Goal: Task Accomplishment & Management: Manage account settings

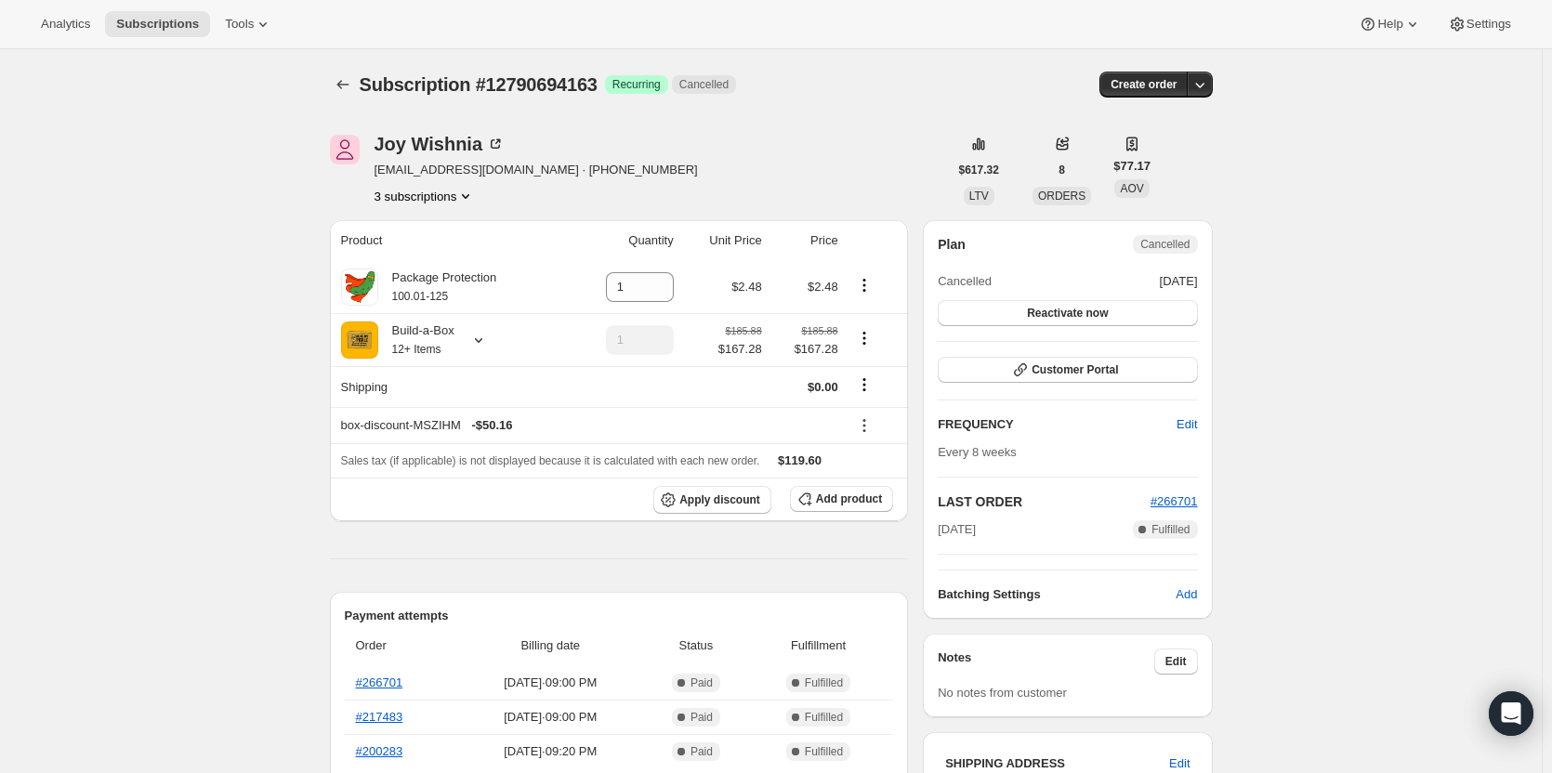
click at [463, 195] on icon "Product actions" at bounding box center [465, 196] width 19 height 19
click at [468, 247] on button "13131317523" at bounding box center [430, 262] width 140 height 30
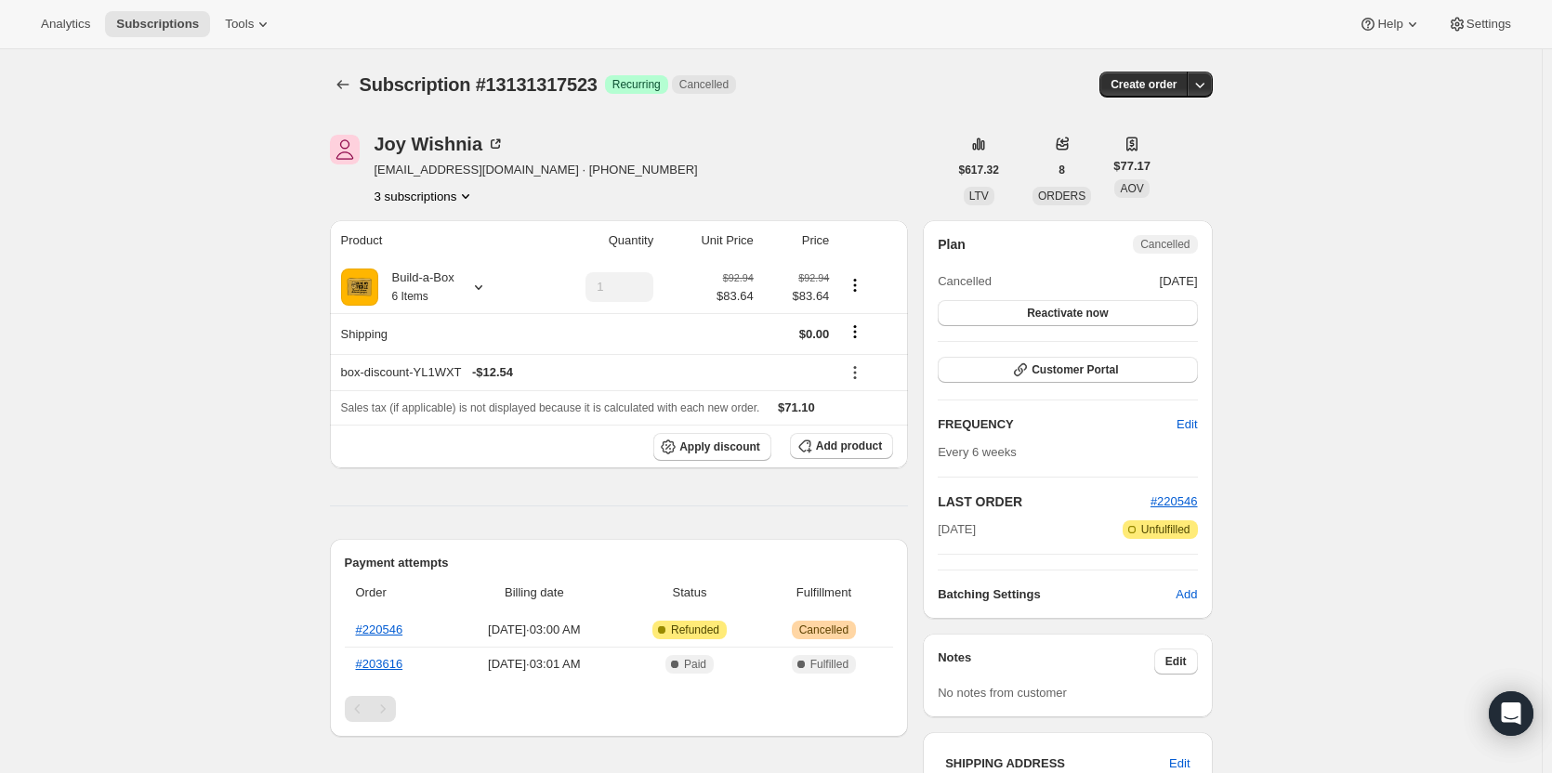
click at [430, 200] on button "3 subscriptions" at bounding box center [425, 196] width 101 height 19
click at [425, 304] on button "13965099283" at bounding box center [430, 294] width 140 height 30
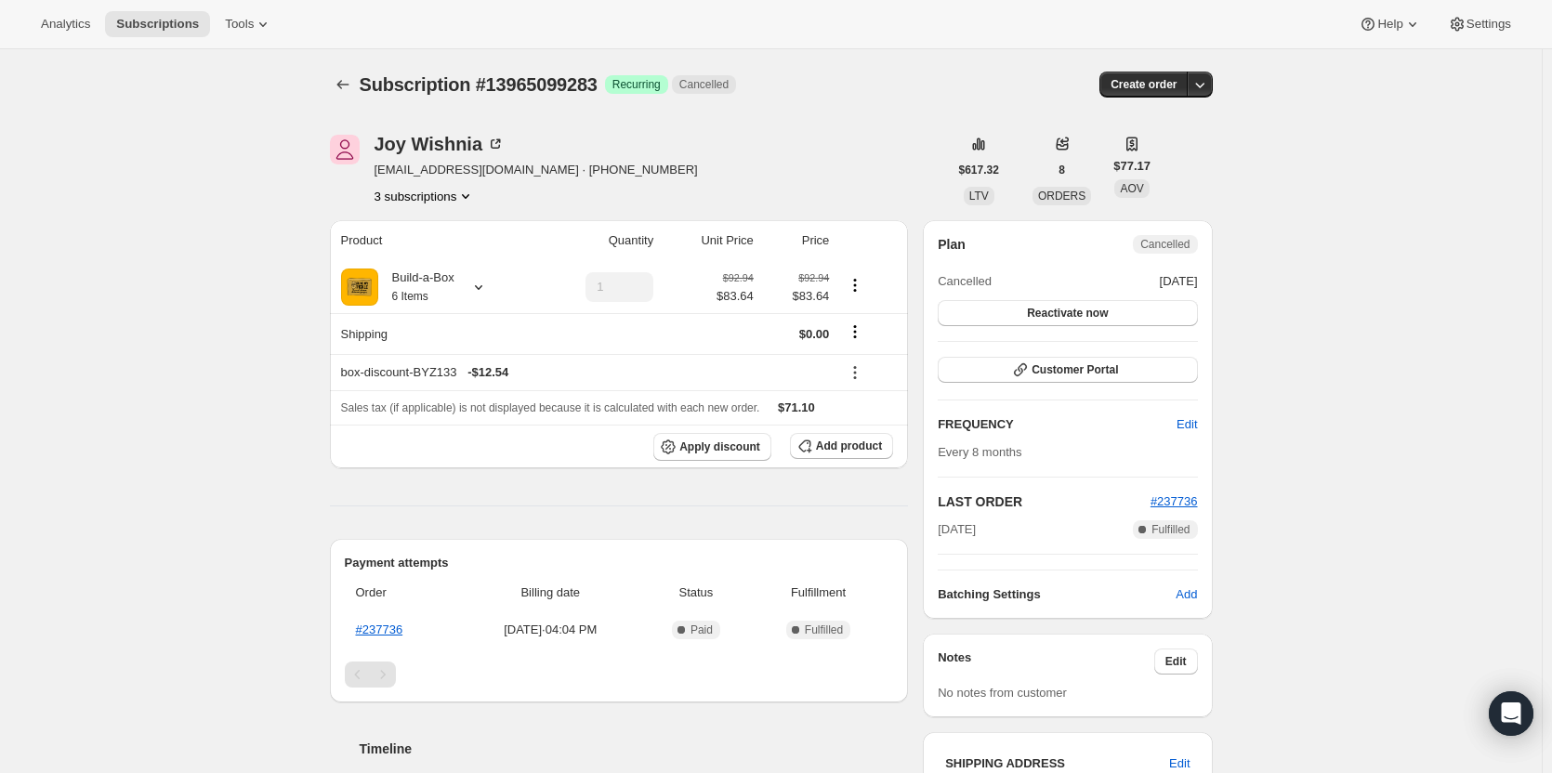
click at [436, 191] on button "3 subscriptions" at bounding box center [425, 196] width 101 height 19
click at [437, 237] on span "12790694163" at bounding box center [402, 231] width 74 height 14
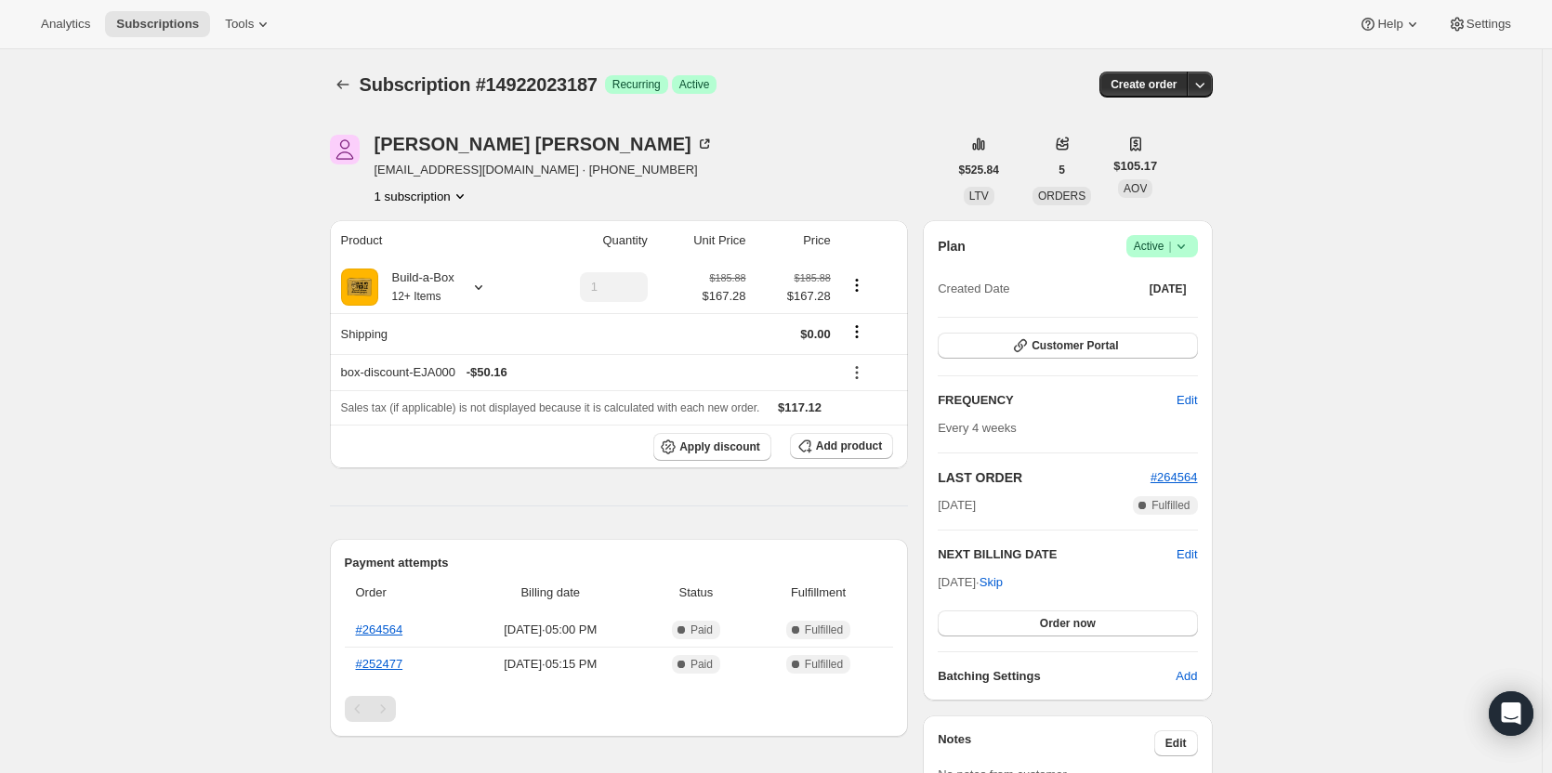
click at [1184, 256] on span "Success Active |" at bounding box center [1163, 246] width 72 height 22
click at [1201, 312] on span "Cancel subscription" at bounding box center [1167, 315] width 105 height 14
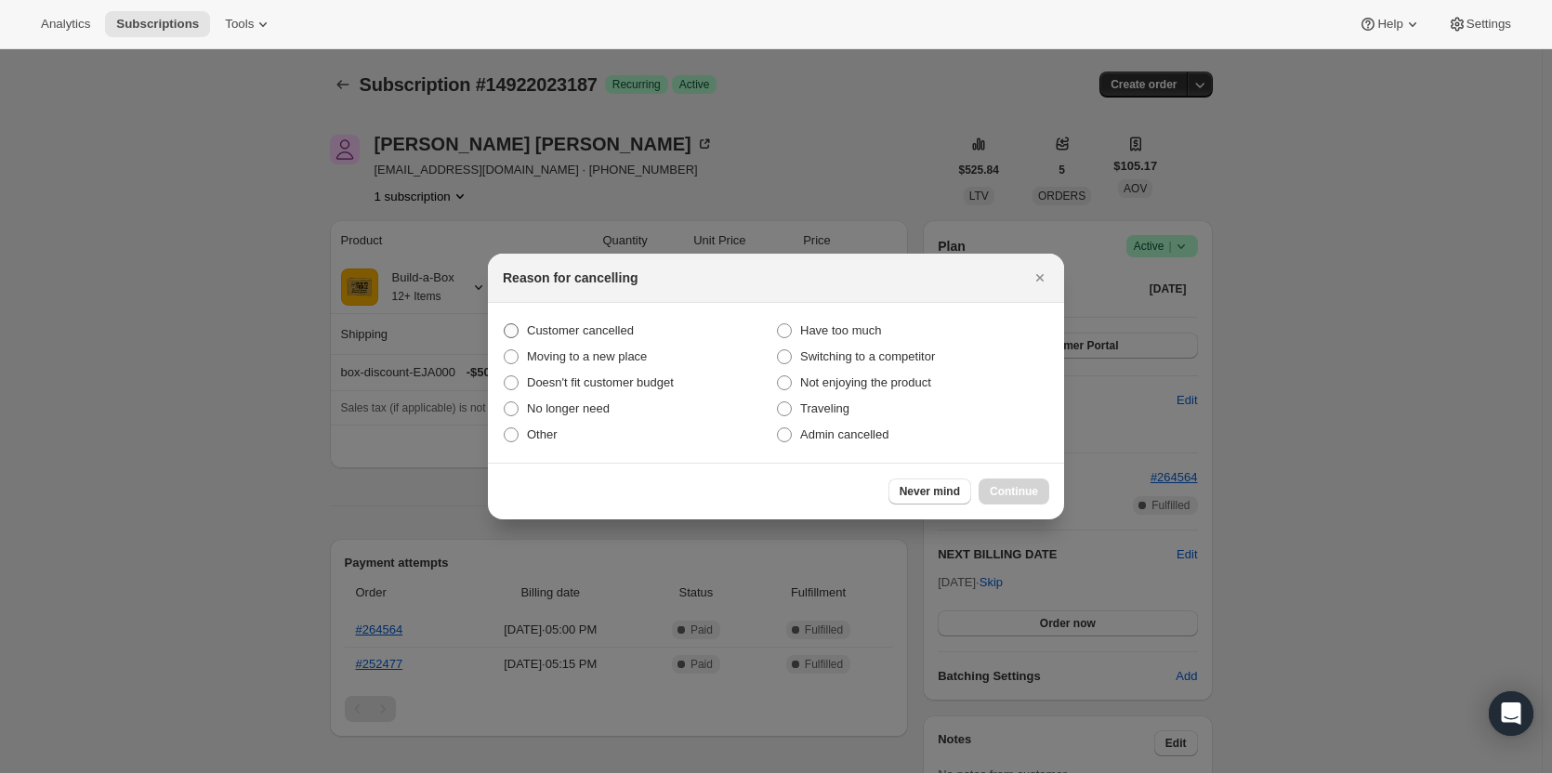
click at [600, 331] on span "Customer cancelled" at bounding box center [580, 330] width 107 height 14
click at [505, 324] on input "Customer cancelled" at bounding box center [504, 323] width 1 height 1
radio input "true"
click at [1035, 500] on button "Continue" at bounding box center [1014, 492] width 71 height 26
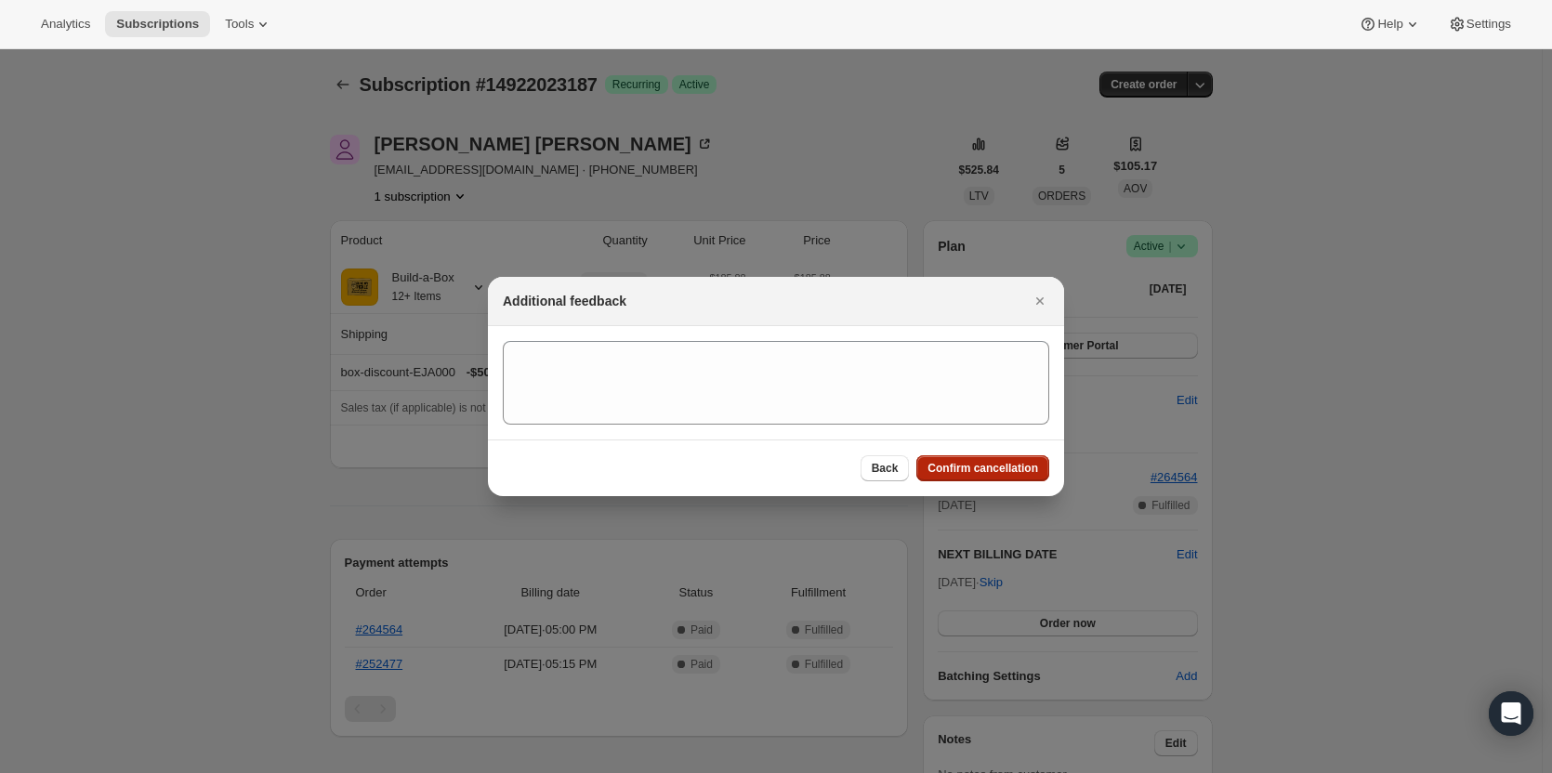
click at [1013, 470] on span "Confirm cancellation" at bounding box center [983, 468] width 111 height 15
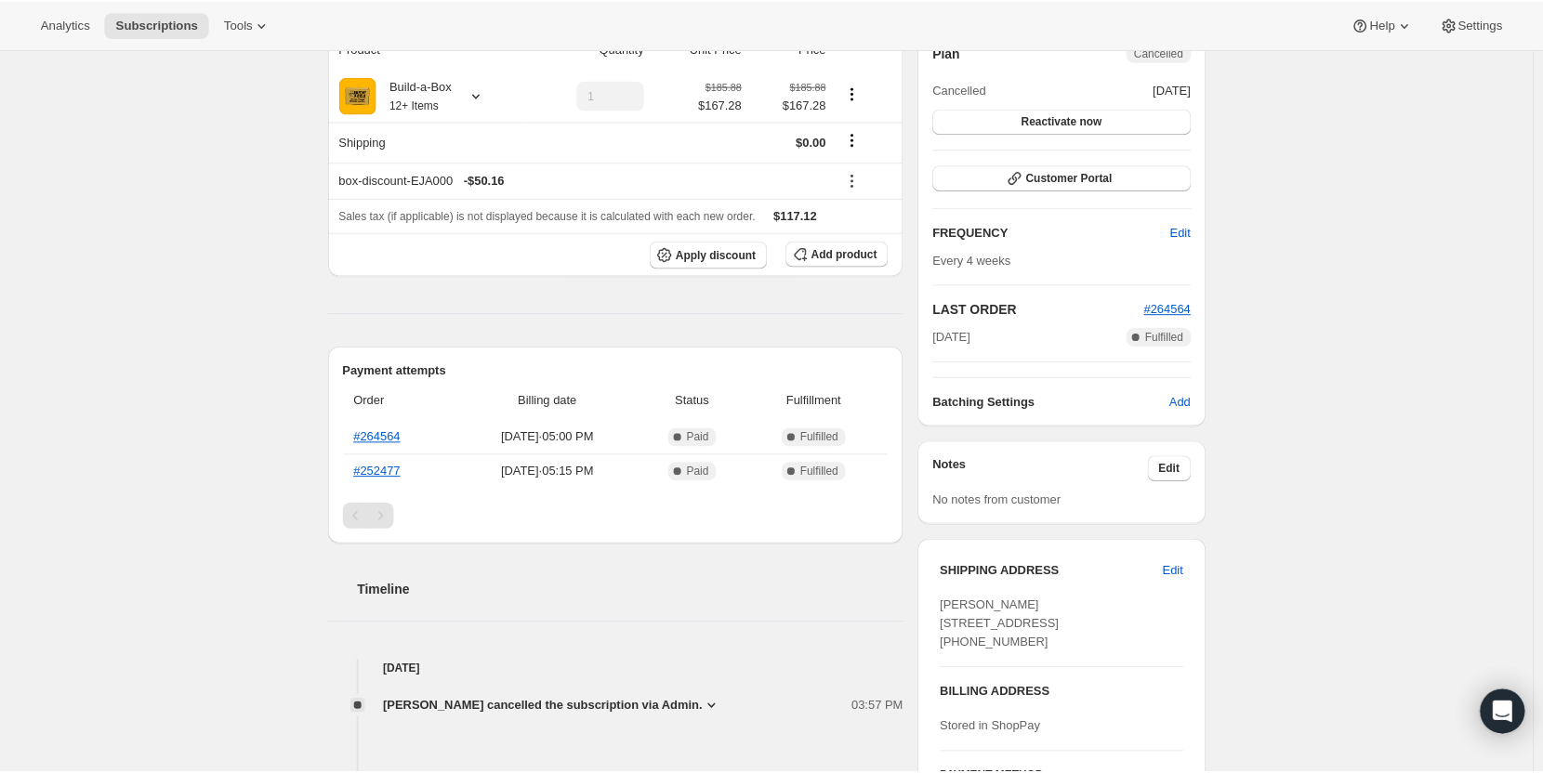
scroll to position [279, 0]
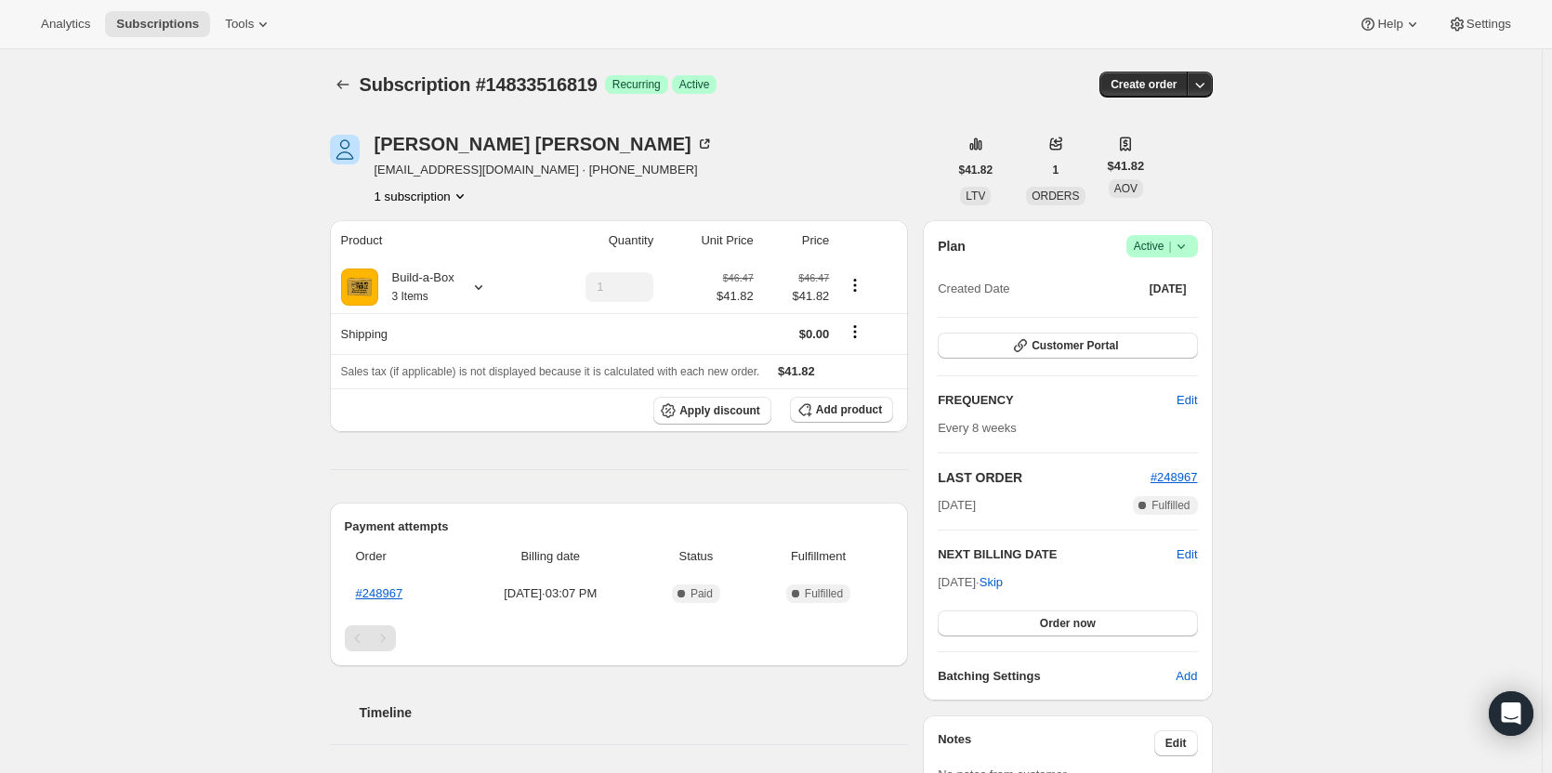
click at [1152, 245] on span "Active |" at bounding box center [1162, 246] width 57 height 19
click at [1151, 323] on span "Cancel subscription" at bounding box center [1167, 315] width 105 height 19
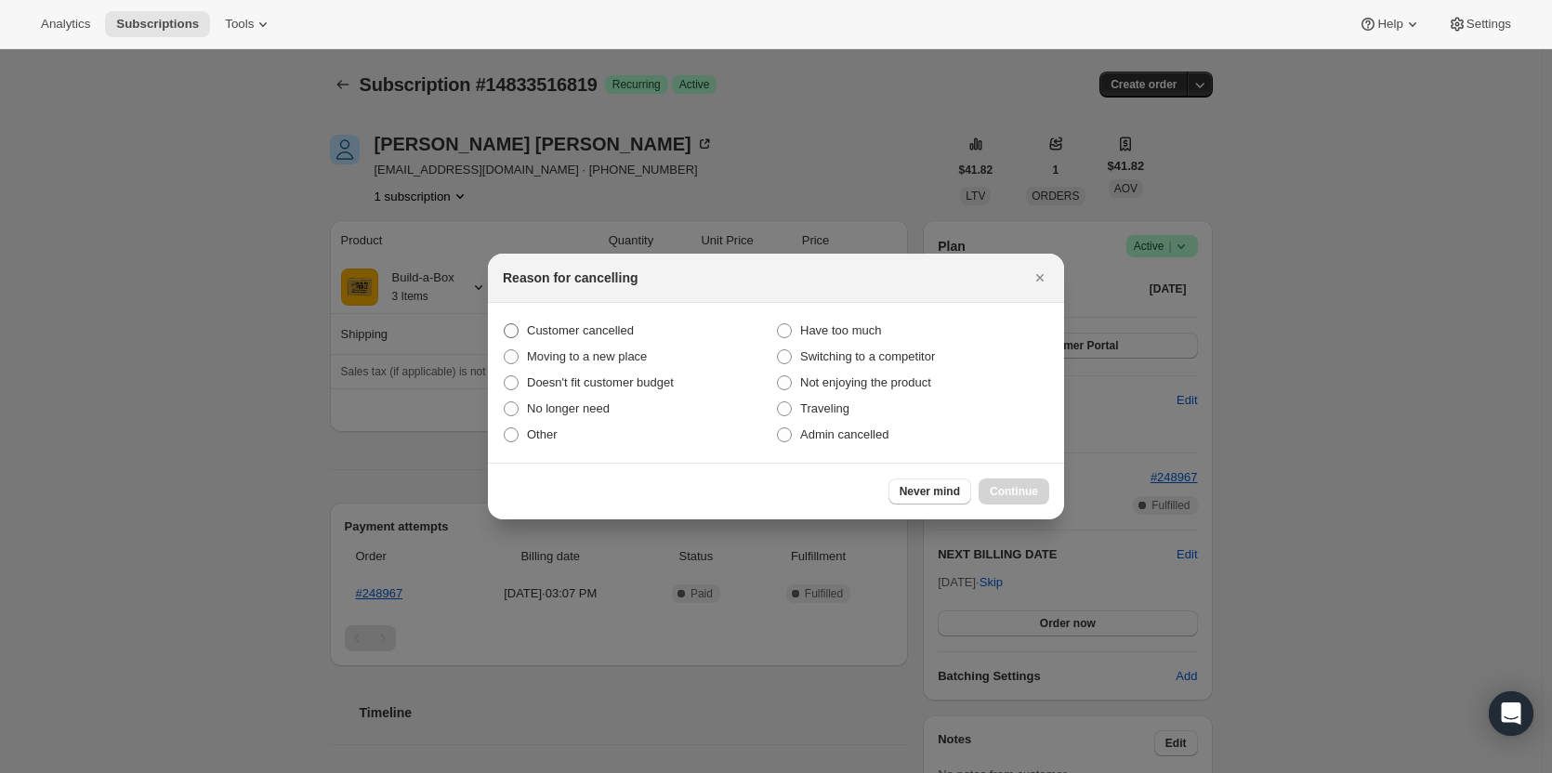
click at [519, 326] on span ":rbl:" at bounding box center [511, 331] width 17 height 17
click at [505, 324] on input "Customer cancelled" at bounding box center [504, 323] width 1 height 1
radio input "true"
click at [1036, 501] on button "Continue" at bounding box center [1014, 492] width 71 height 26
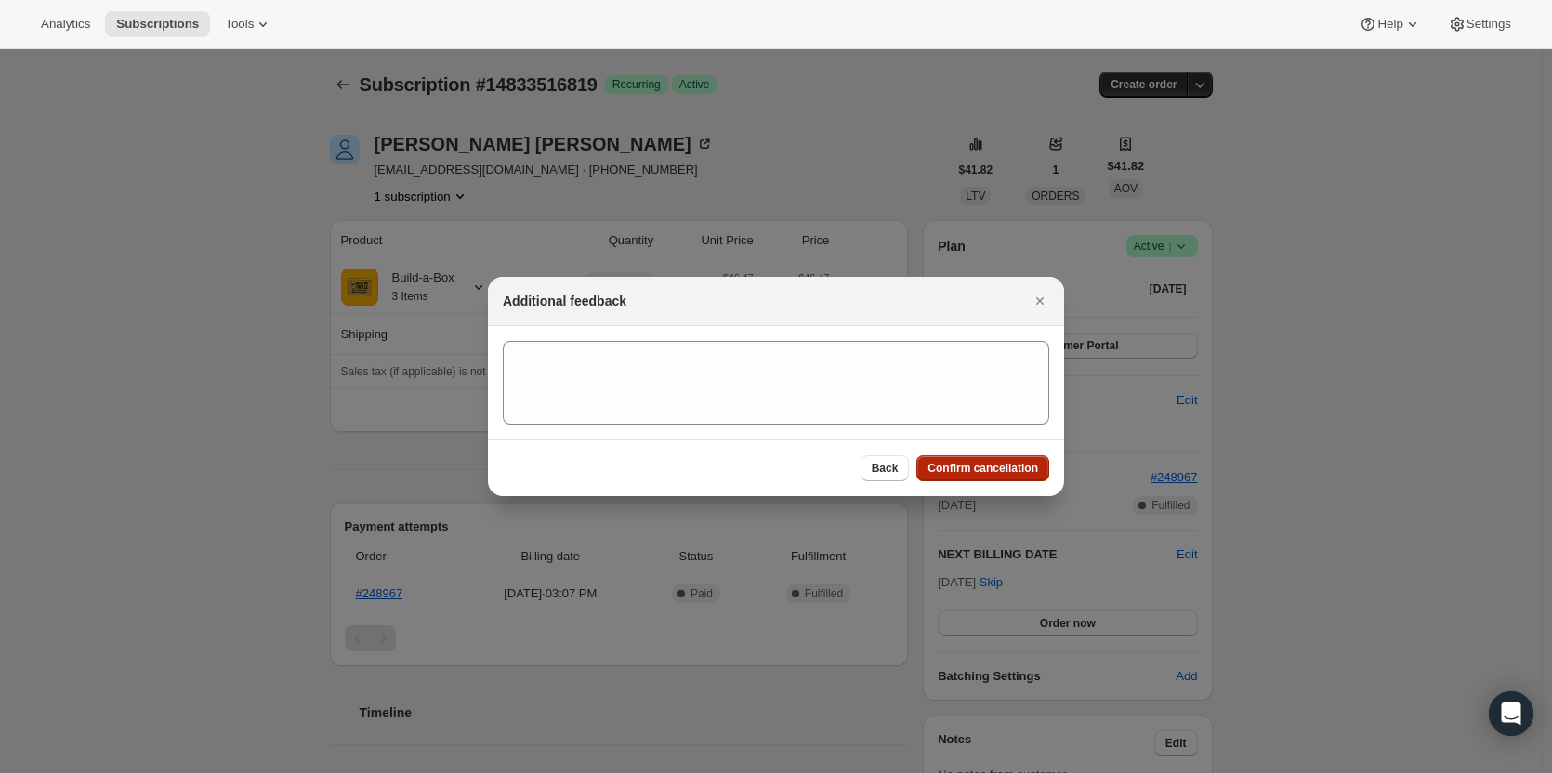
click at [983, 472] on span "Confirm cancellation" at bounding box center [983, 468] width 111 height 15
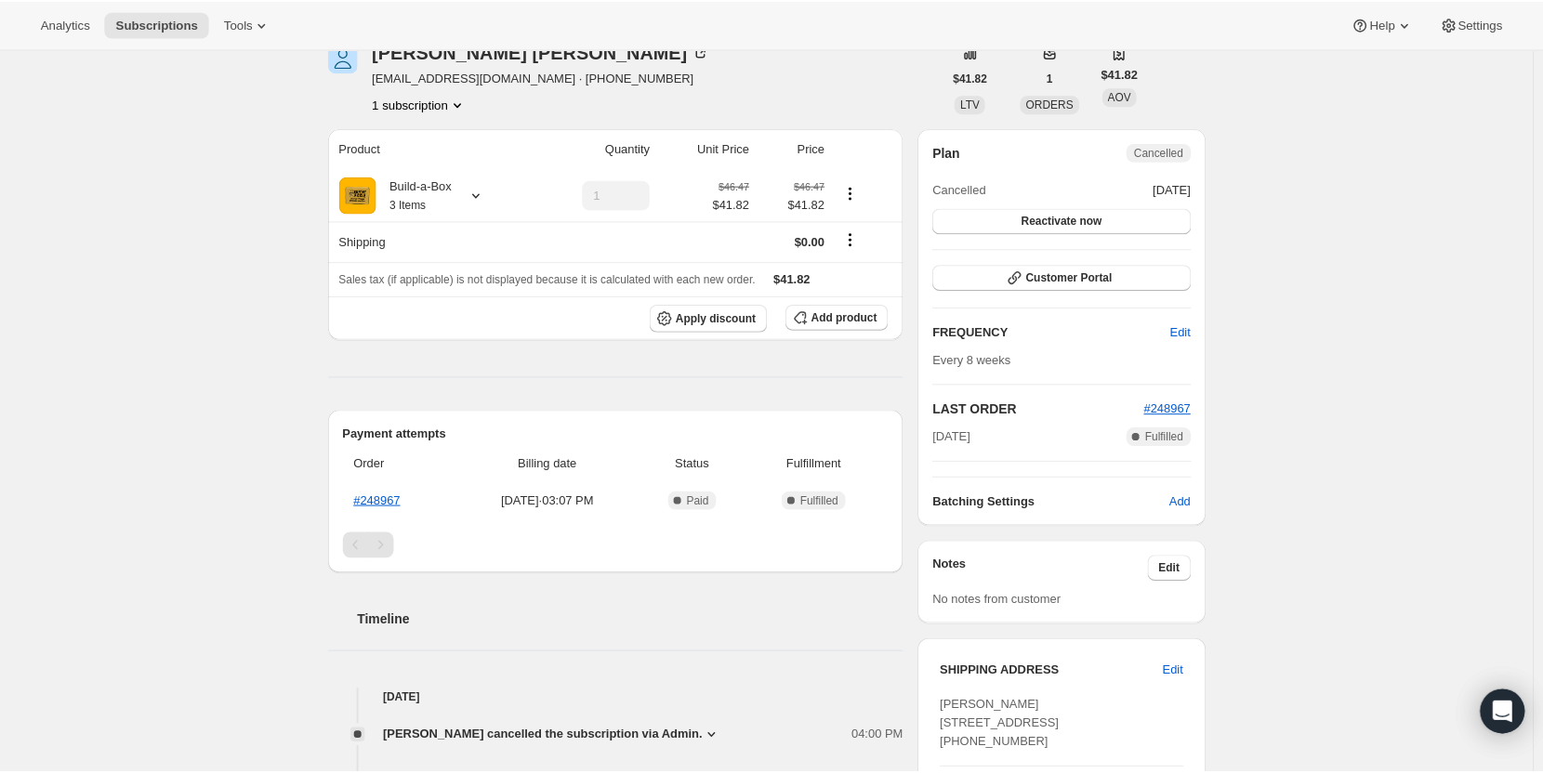
scroll to position [186, 0]
